Goal: Entertainment & Leisure: Consume media (video, audio)

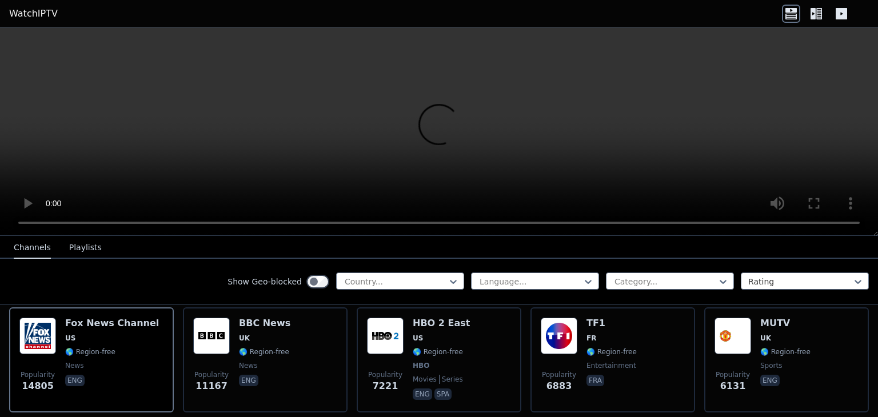
scroll to position [133, 0]
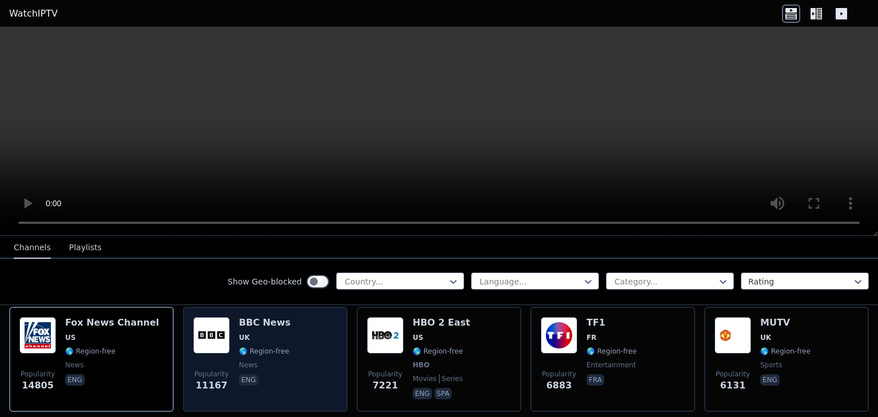
click at [318, 335] on div "Popularity 11167 BBC News UK 🌎 Region-free news eng" at bounding box center [265, 359] width 144 height 85
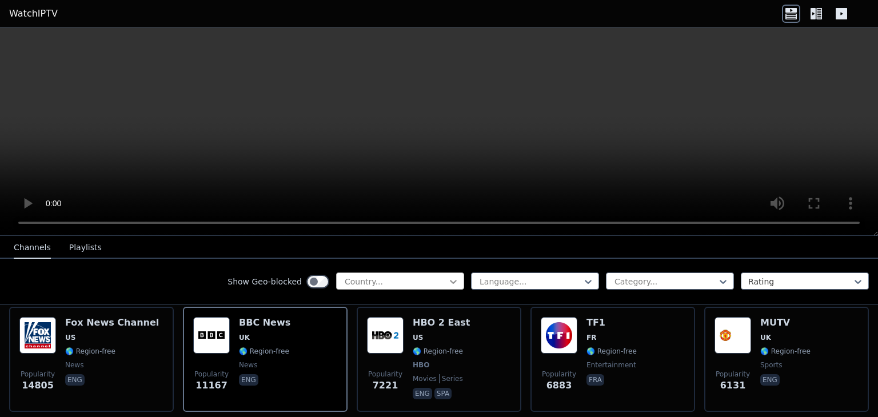
click at [448, 278] on icon at bounding box center [453, 281] width 11 height 11
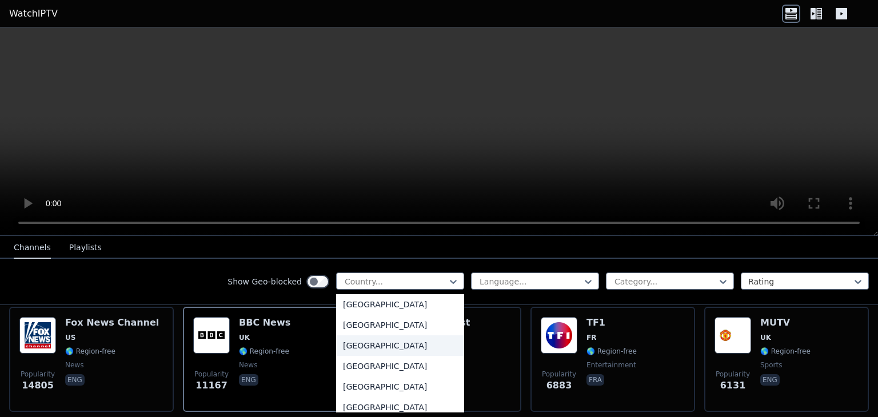
scroll to position [496, 0]
click at [376, 383] on div "[GEOGRAPHIC_DATA]" at bounding box center [400, 387] width 128 height 21
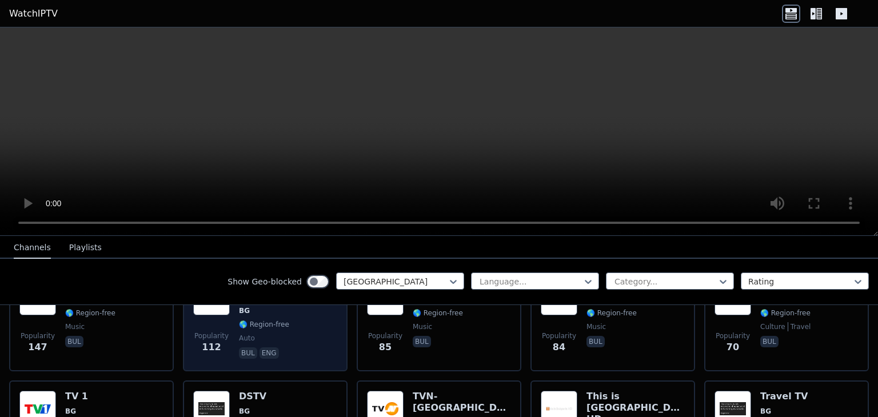
scroll to position [173, 0]
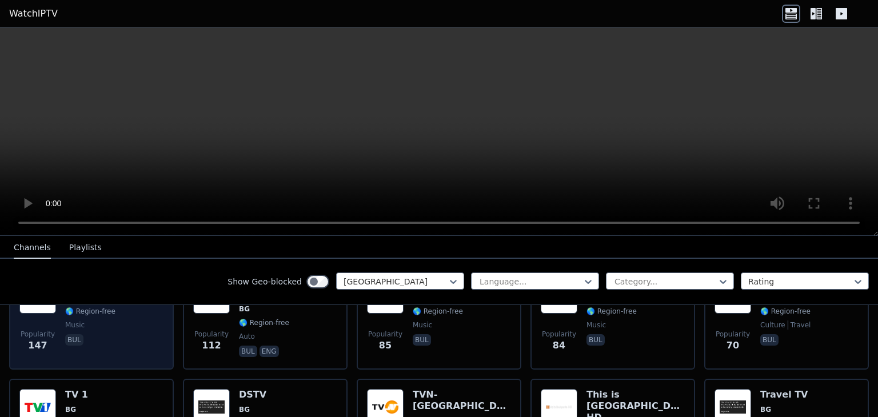
click at [121, 341] on div "Popularity 147 City TV BG 🌎 Region-free music bul" at bounding box center [91, 318] width 144 height 82
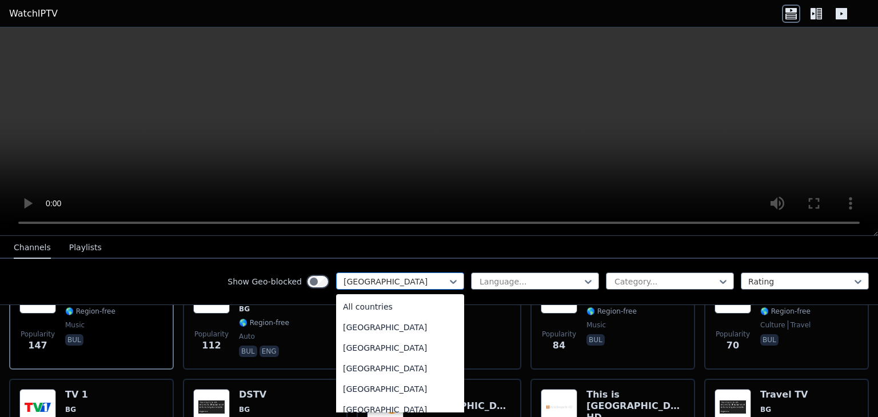
click at [436, 274] on div "[GEOGRAPHIC_DATA]" at bounding box center [400, 281] width 128 height 17
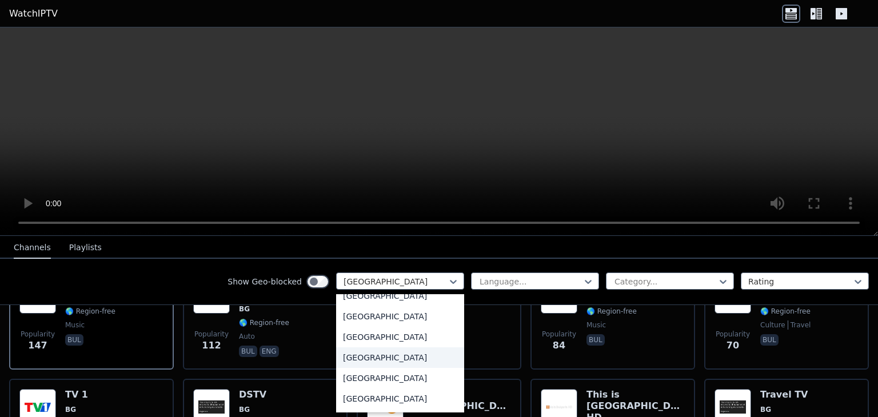
scroll to position [2701, 0]
click at [392, 339] on div "[GEOGRAPHIC_DATA]" at bounding box center [400, 334] width 128 height 21
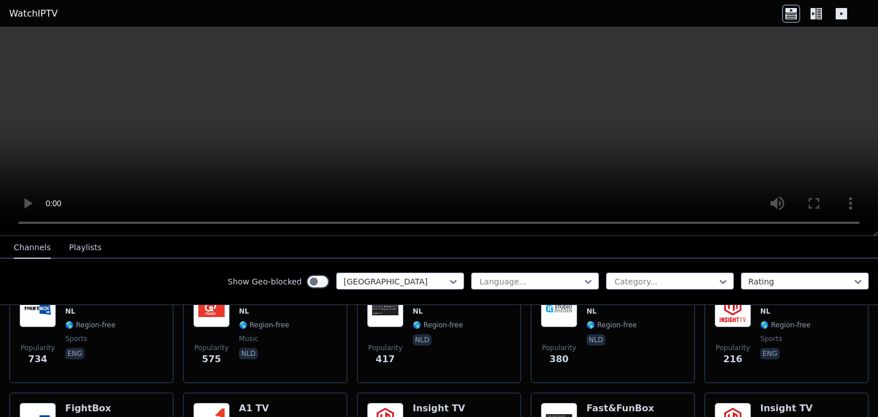
scroll to position [160, 0]
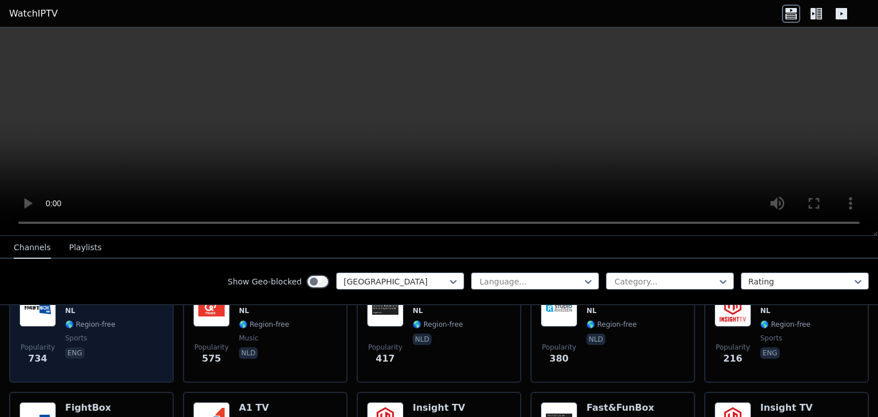
click at [143, 348] on div "Popularity 734 FightBox NL 🌎 Region-free sports eng" at bounding box center [91, 331] width 144 height 82
